Goal: Transaction & Acquisition: Download file/media

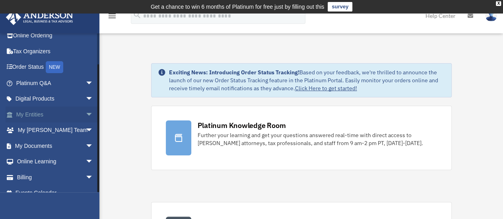
scroll to position [33, 0]
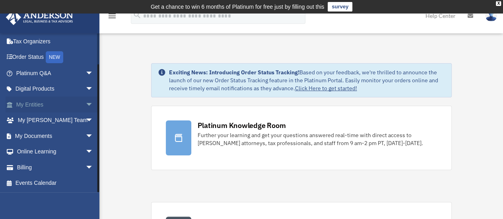
click at [86, 104] on span "arrow_drop_down" at bounding box center [94, 105] width 16 height 16
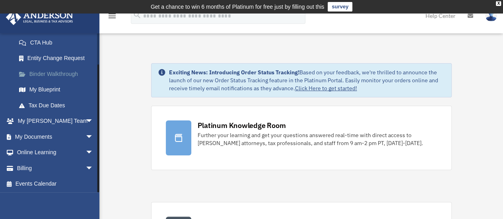
scroll to position [127, 0]
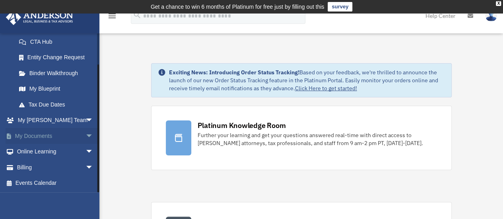
click at [86, 132] on span "arrow_drop_down" at bounding box center [94, 136] width 16 height 16
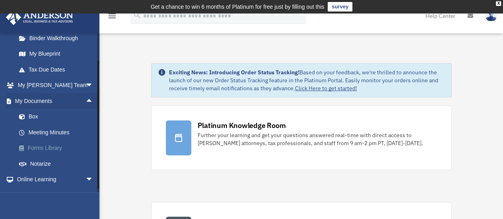
scroll to position [167, 0]
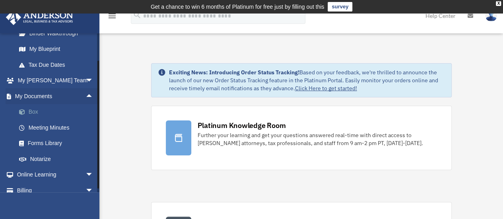
click at [35, 113] on link "Box" at bounding box center [58, 112] width 94 height 16
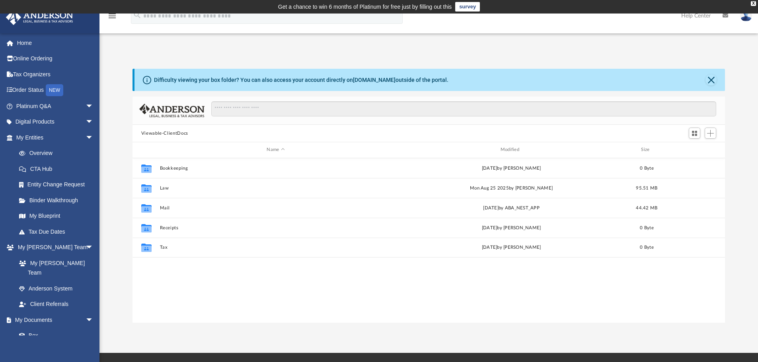
scroll to position [175, 586]
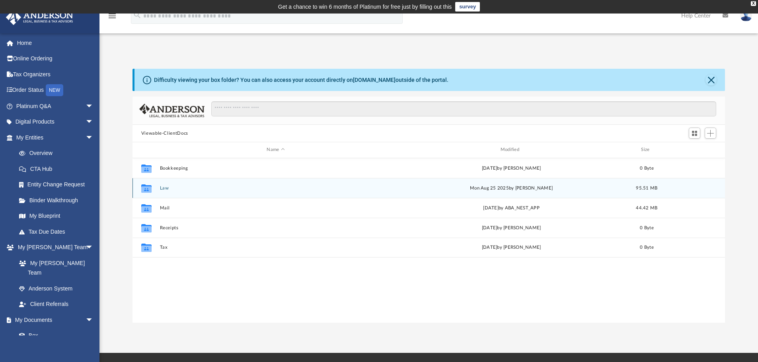
click at [164, 189] on button "Law" at bounding box center [275, 188] width 232 height 5
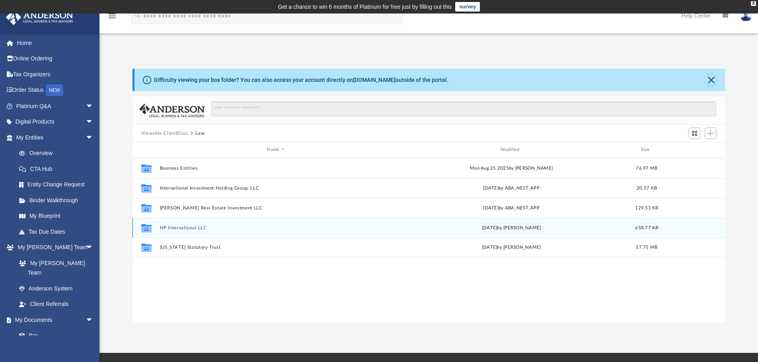
click at [169, 219] on button "NP International LLC" at bounding box center [275, 228] width 232 height 5
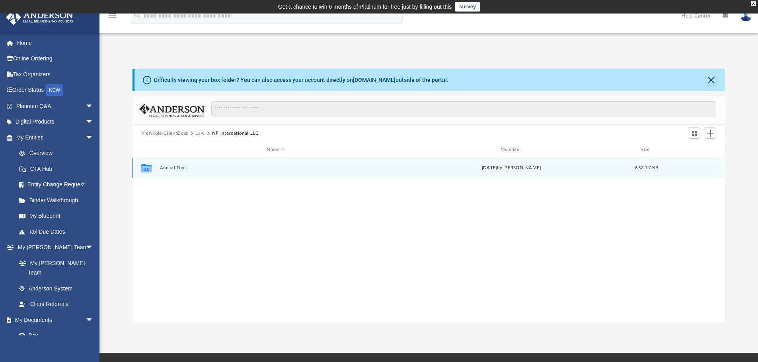
click at [169, 169] on button "Annual Docs" at bounding box center [275, 167] width 232 height 5
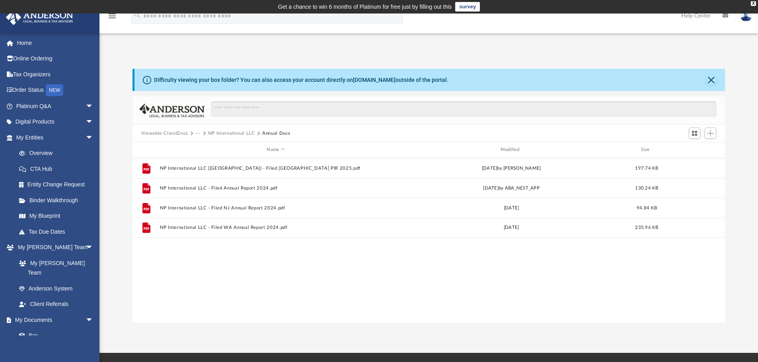
click at [233, 134] on button "NP International LLC" at bounding box center [231, 133] width 47 height 7
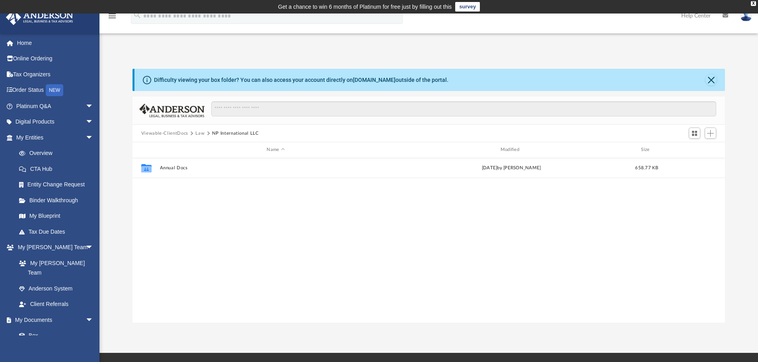
click at [198, 134] on button "Law" at bounding box center [199, 133] width 9 height 7
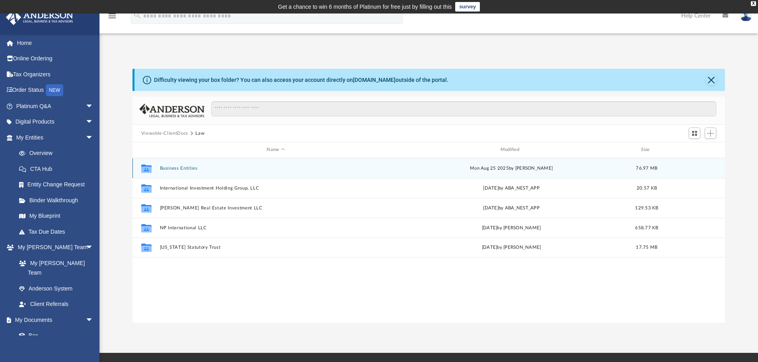
click at [181, 171] on div "Collaborated Folder Business Entities Mon Aug 25 2025 by Gerald Higgins 76.97 MB" at bounding box center [428, 168] width 593 height 20
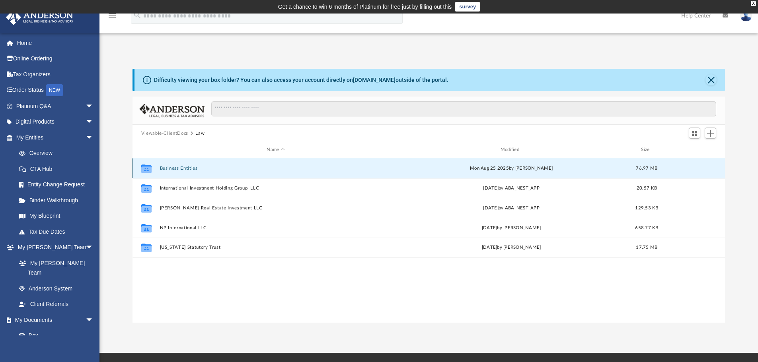
click at [182, 168] on button "Business Entities" at bounding box center [275, 168] width 232 height 5
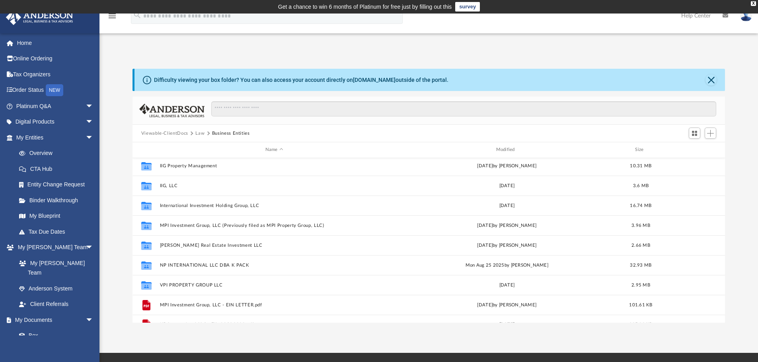
scroll to position [34, 0]
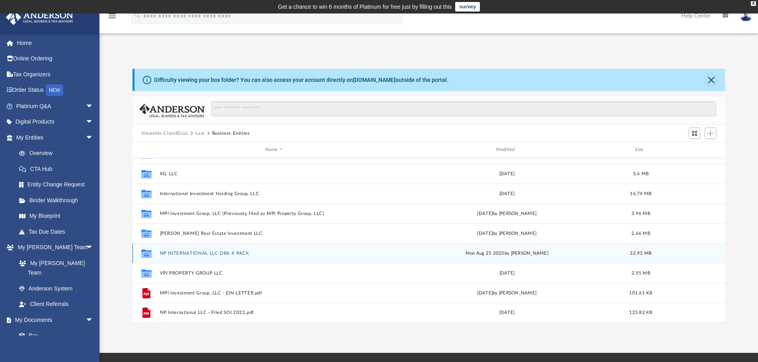
click at [184, 219] on button "NP INTERNATIONAL LLC DBA K PACK" at bounding box center [273, 253] width 229 height 5
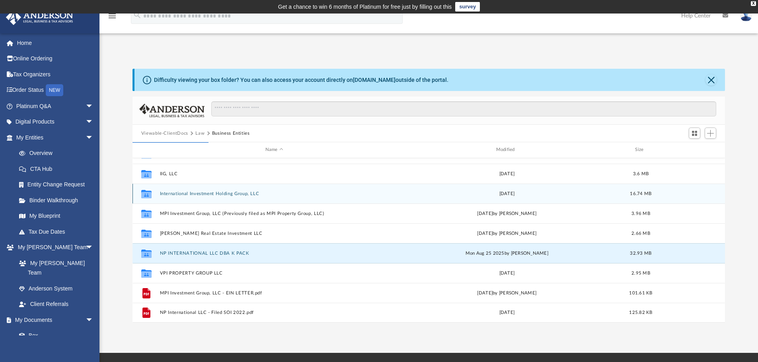
scroll to position [0, 0]
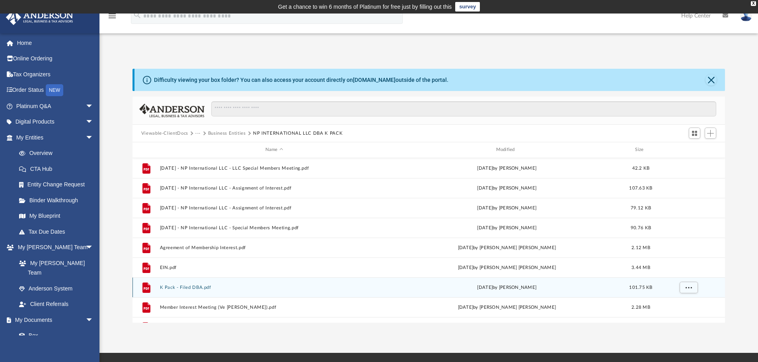
click at [184, 219] on button "K Pack - Filed DBA.pdf" at bounding box center [273, 287] width 229 height 5
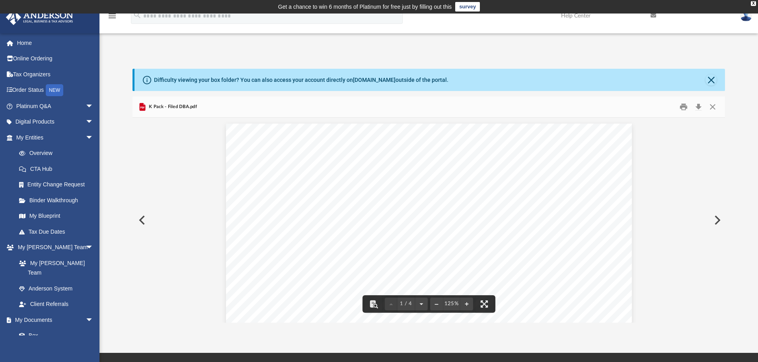
drag, startPoint x: 558, startPoint y: 175, endPoint x: 576, endPoint y: 104, distance: 73.0
click at [503, 79] on button "Close" at bounding box center [710, 79] width 11 height 11
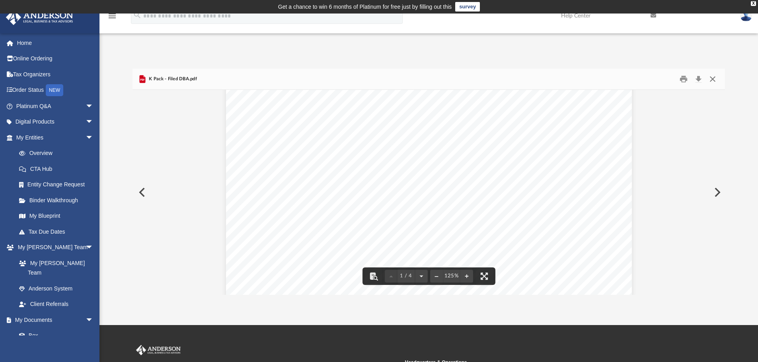
click at [503, 79] on button "Close" at bounding box center [712, 79] width 14 height 12
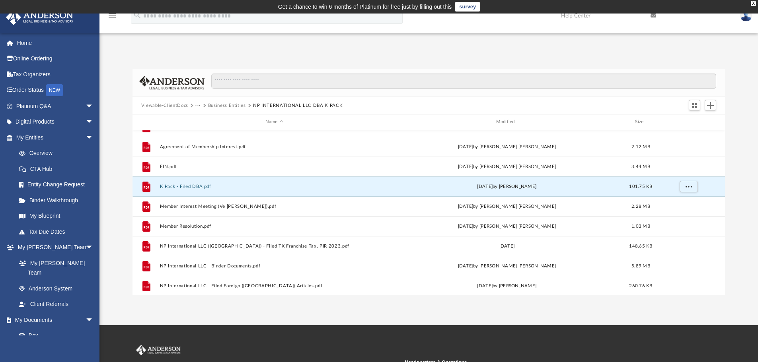
scroll to position [80, 0]
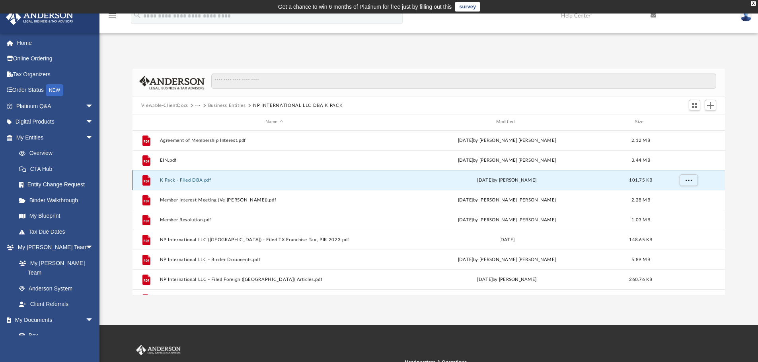
click at [192, 181] on button "K Pack - Filed DBA.pdf" at bounding box center [273, 180] width 229 height 5
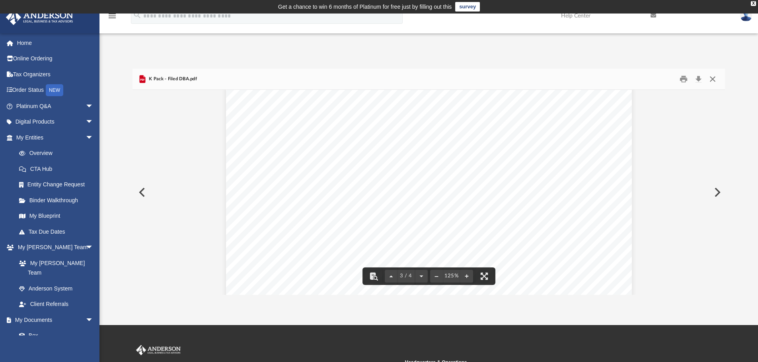
scroll to position [1107, 0]
click at [503, 80] on button "Download" at bounding box center [698, 79] width 14 height 12
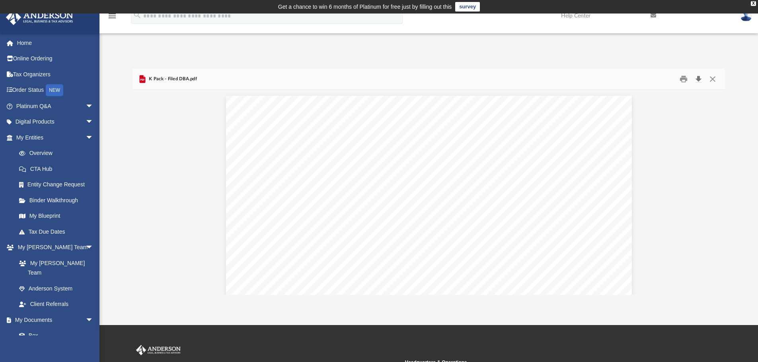
scroll to position [0, 0]
